Goal: Obtain resource: Download file/media

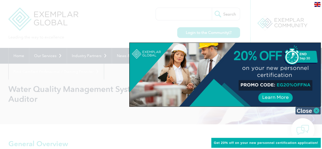
click at [318, 111] on img at bounding box center [307, 111] width 25 height 8
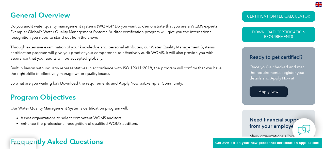
scroll to position [127, 0]
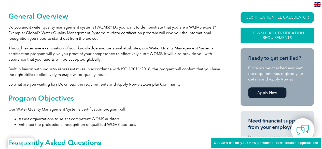
click at [285, 33] on link "Download Certification Requirements" at bounding box center [276, 35] width 73 height 15
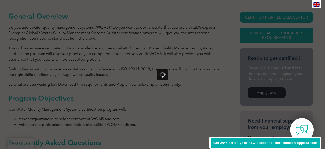
scroll to position [0, 0]
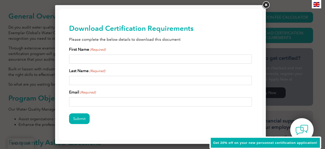
drag, startPoint x: 322, startPoint y: 39, endPoint x: 259, endPoint y: 30, distance: 63.6
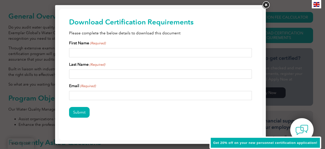
scroll to position [6, 0]
click at [119, 50] on input "First Name (Required)" at bounding box center [160, 52] width 183 height 9
type input "m"
drag, startPoint x: 112, startPoint y: 50, endPoint x: 96, endPoint y: 54, distance: 16.4
click at [96, 54] on input "[PERSON_NAME]" at bounding box center [160, 52] width 183 height 9
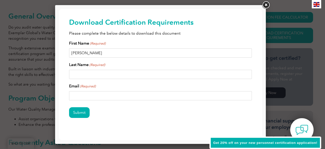
type input "[PERSON_NAME]"
click at [95, 73] on input "Last Name (Required)" at bounding box center [160, 74] width 183 height 9
paste input "[DEMOGRAPHIC_DATA]"
type input "[DEMOGRAPHIC_DATA]"
click at [90, 96] on input "Email (Required)" at bounding box center [160, 95] width 183 height 9
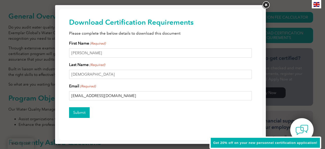
type input "[EMAIL_ADDRESS][DOMAIN_NAME]"
click at [80, 113] on input "Submit" at bounding box center [79, 112] width 21 height 11
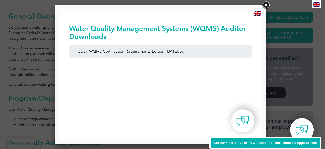
scroll to position [0, 0]
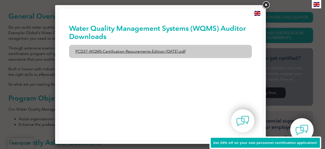
click at [171, 50] on link "PCD37-WQMS-Certification-Requirements-Edition-[DATE].pdf" at bounding box center [160, 51] width 183 height 13
